Goal: Task Accomplishment & Management: Manage account settings

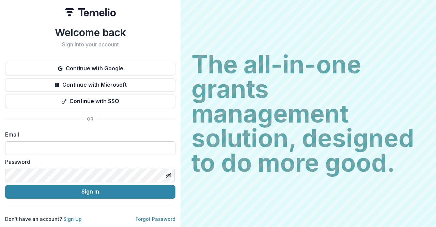
click at [87, 142] on input at bounding box center [90, 148] width 170 height 14
type input "**********"
click at [5, 185] on button "Sign In" at bounding box center [90, 192] width 170 height 14
